Goal: Navigation & Orientation: Find specific page/section

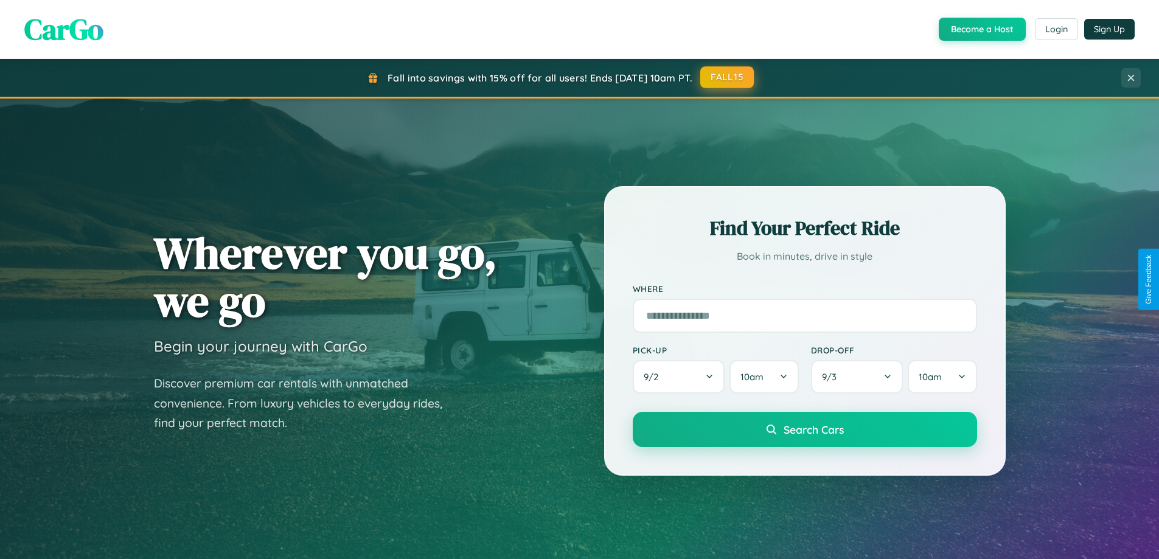
click at [728, 77] on button "FALL15" at bounding box center [727, 77] width 54 height 22
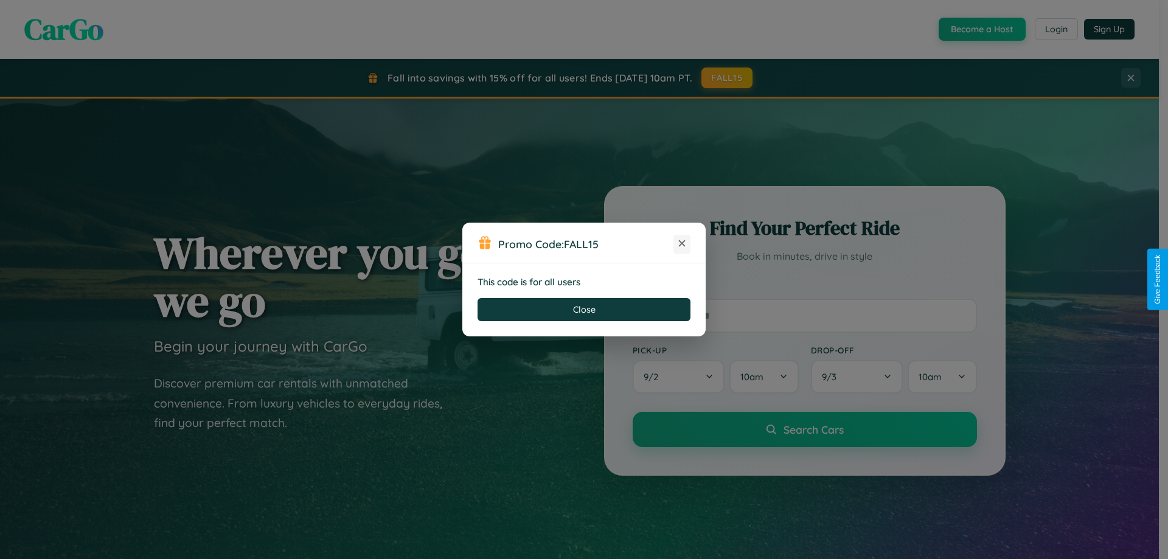
click at [682, 244] on icon at bounding box center [682, 243] width 12 height 12
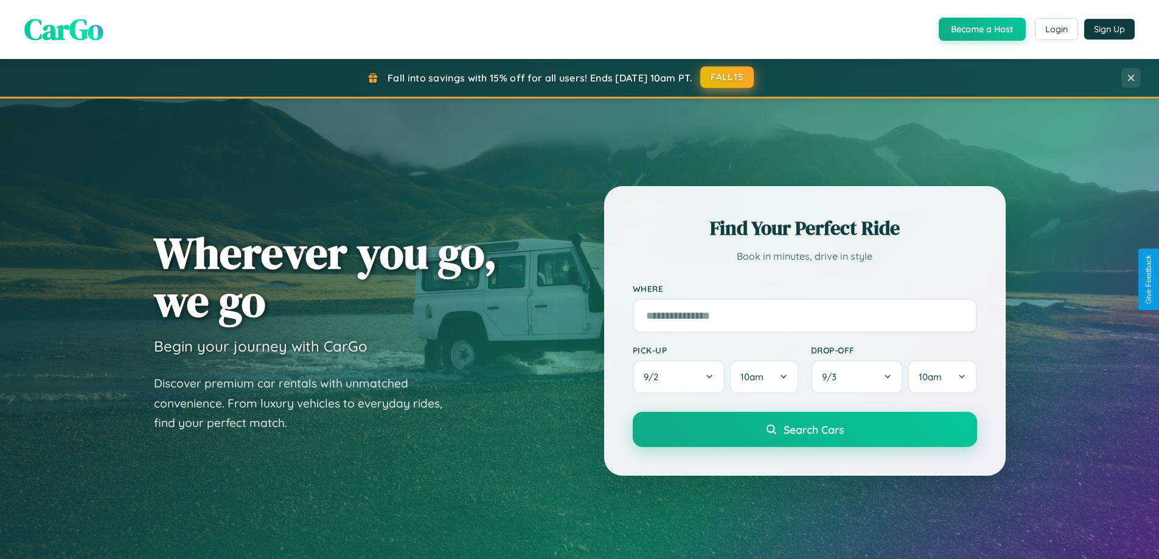
click at [728, 77] on button "FALL15" at bounding box center [727, 77] width 54 height 22
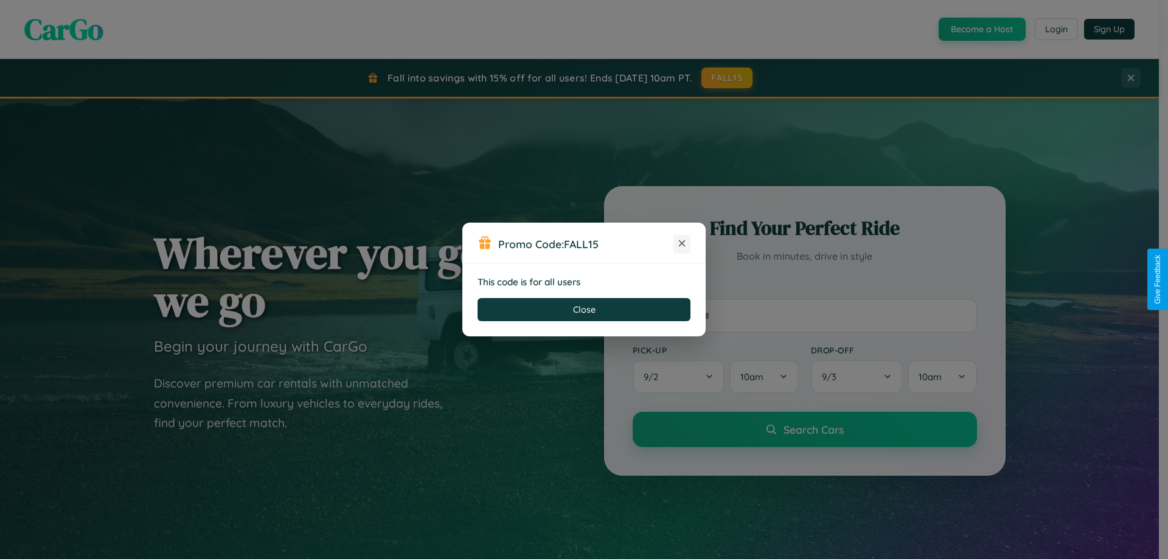
click at [682, 244] on icon at bounding box center [682, 243] width 12 height 12
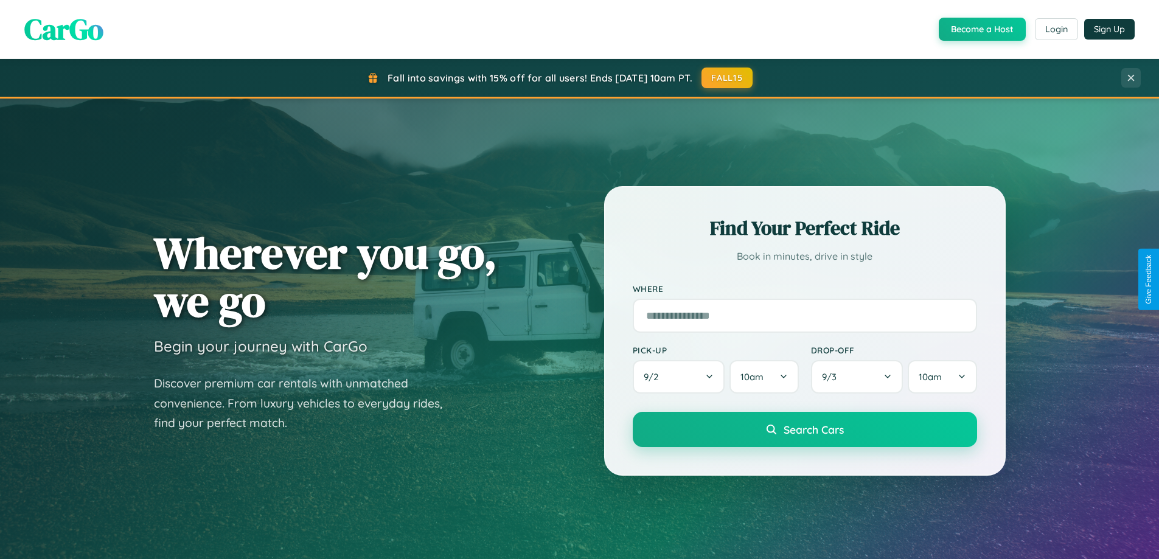
scroll to position [837, 0]
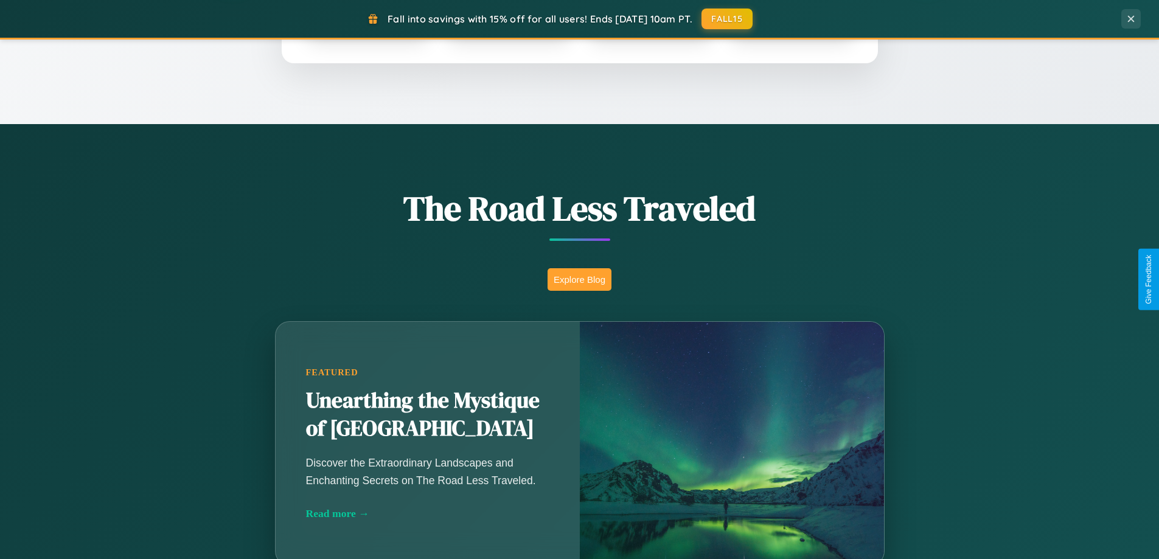
click at [579, 279] on button "Explore Blog" at bounding box center [580, 279] width 64 height 23
